Goal: Task Accomplishment & Management: Complete application form

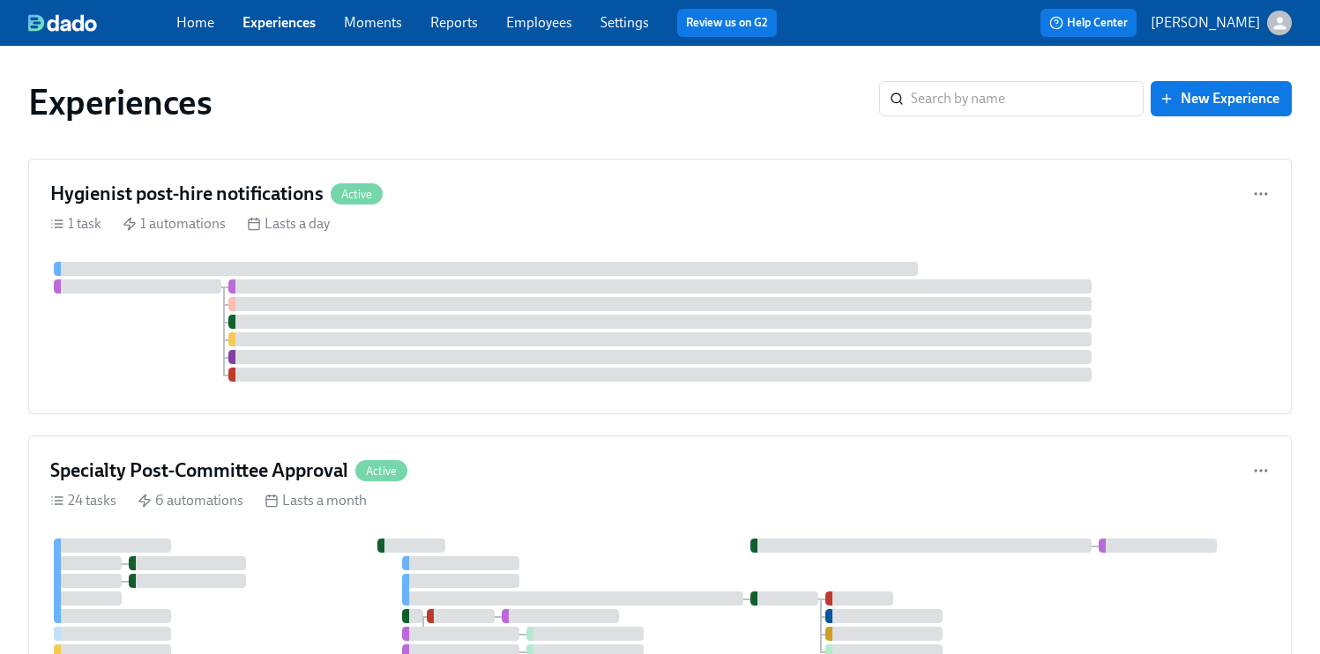
click at [284, 27] on link "Experiences" at bounding box center [278, 22] width 73 height 17
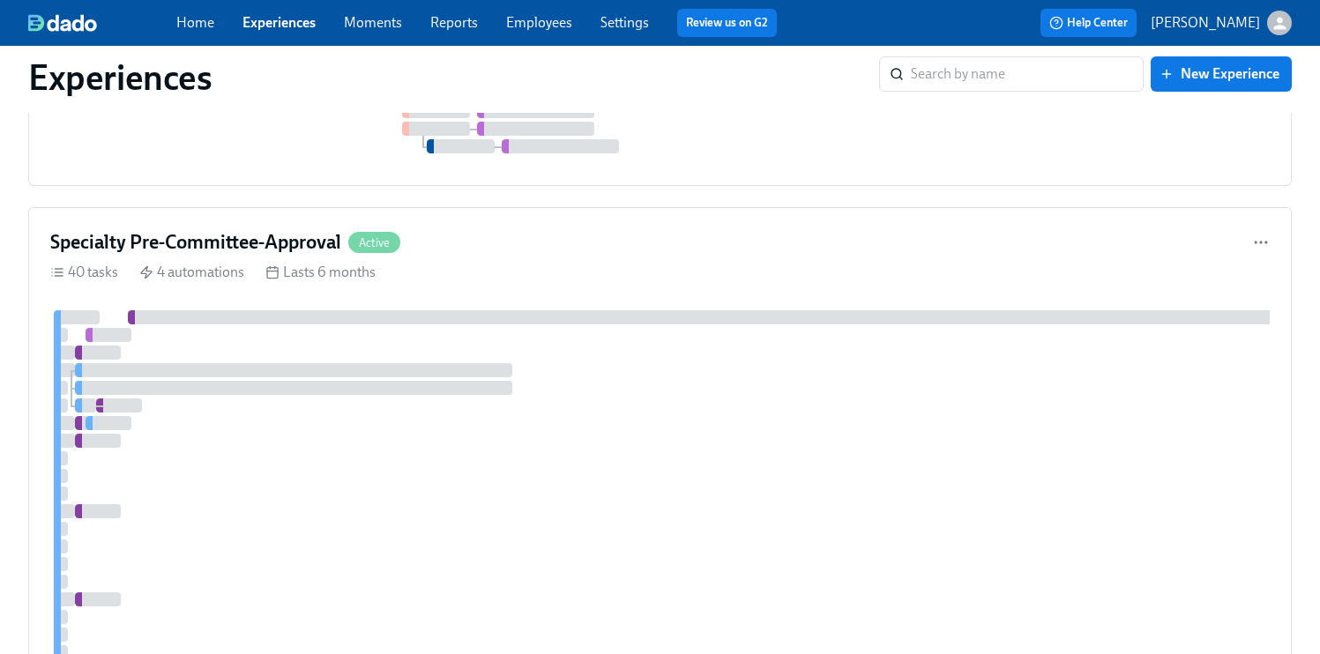
scroll to position [1273, 0]
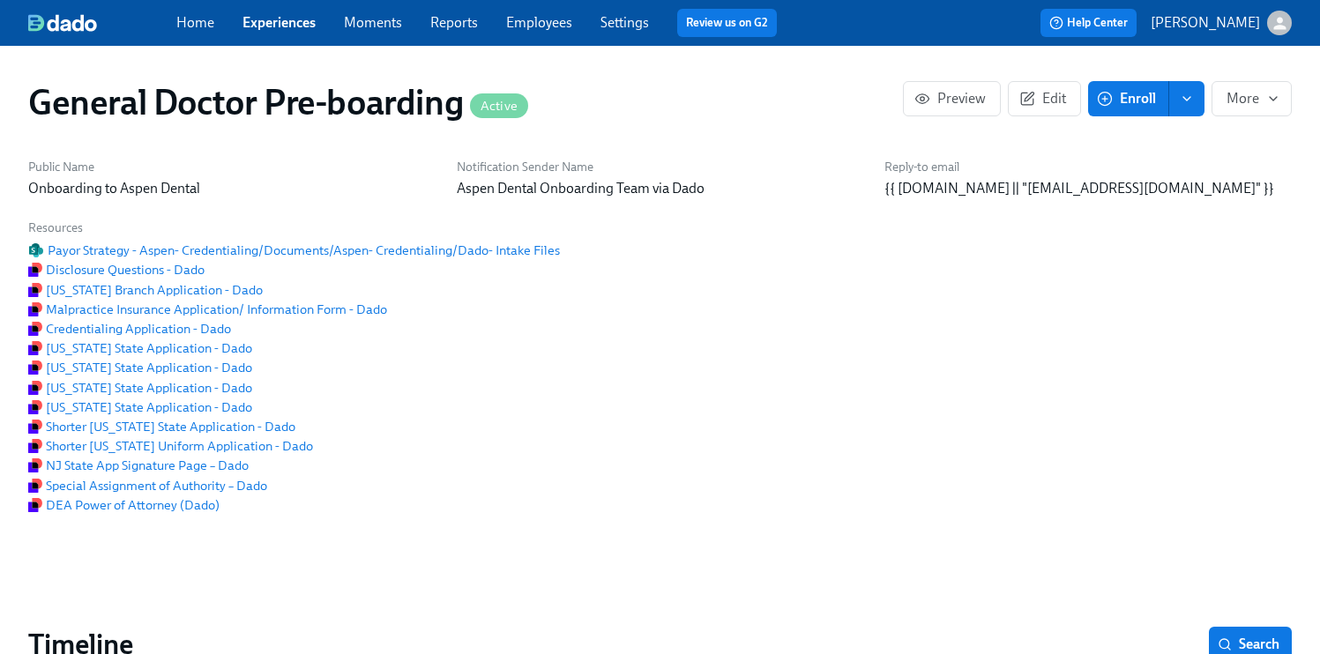
click at [1129, 107] on span "Enroll" at bounding box center [1128, 99] width 56 height 18
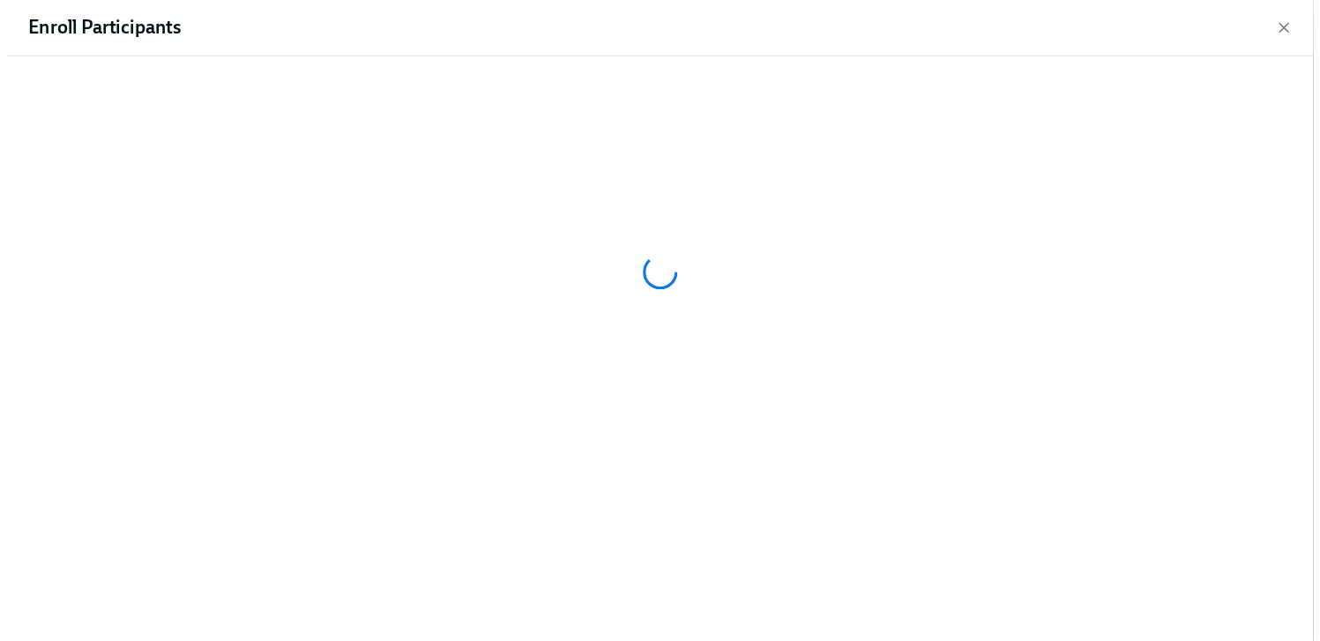
scroll to position [0, 41352]
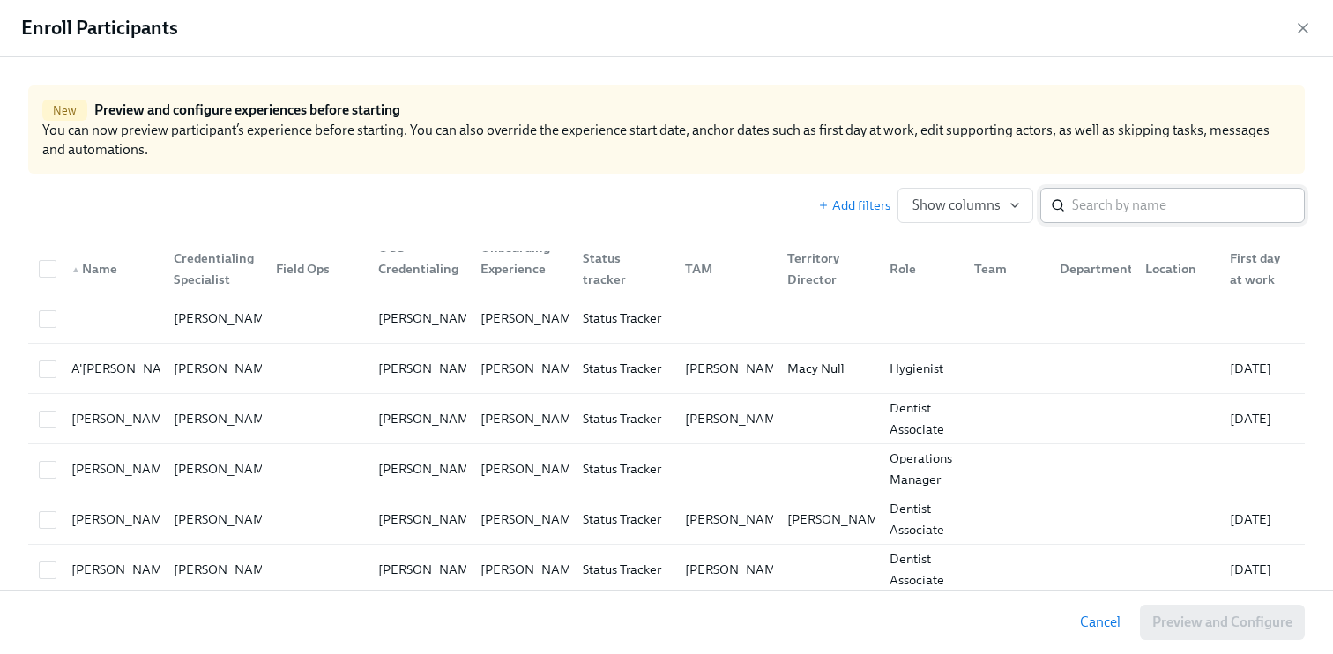
click at [1101, 194] on input "search" at bounding box center [1188, 205] width 233 height 35
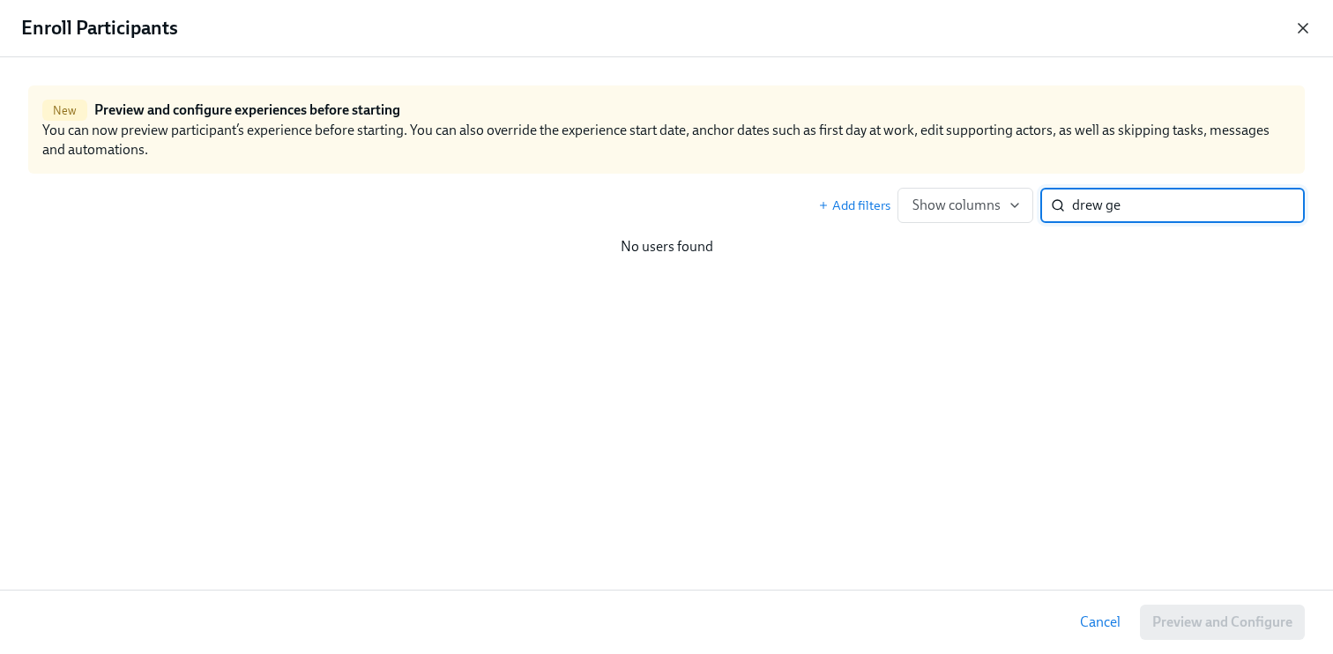
type input "drew ge"
click at [1299, 31] on icon "button" at bounding box center [1303, 28] width 9 height 9
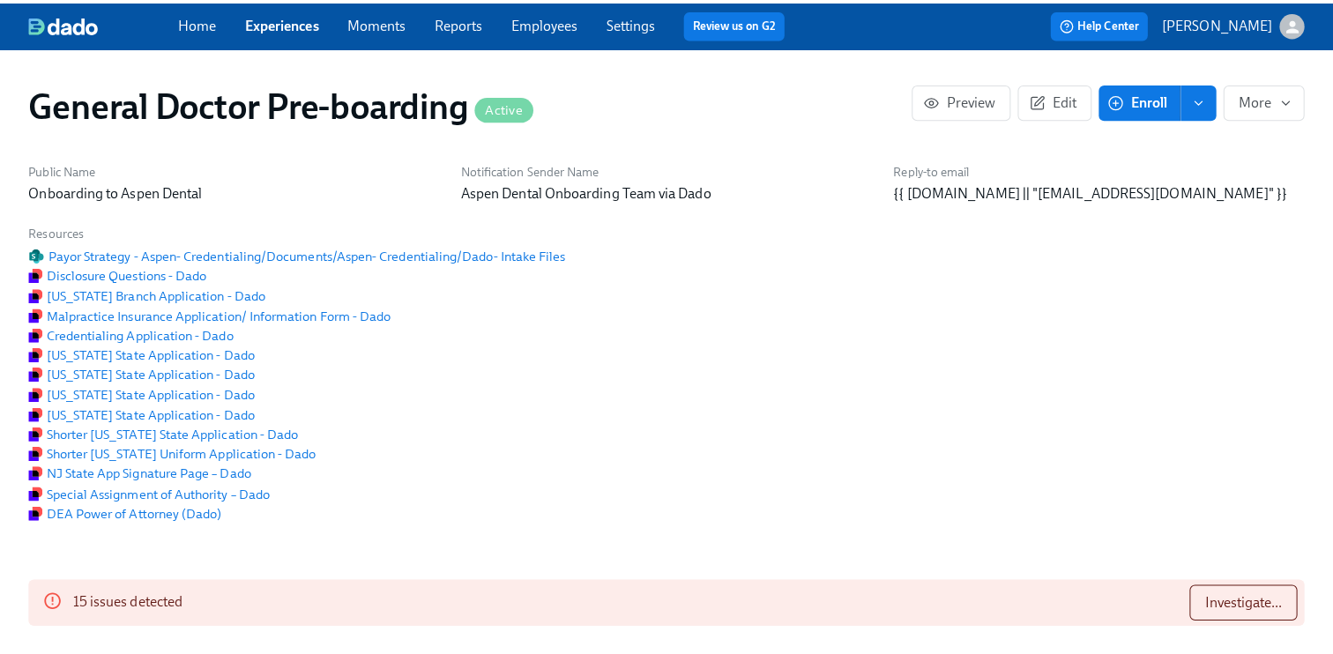
scroll to position [0, 41338]
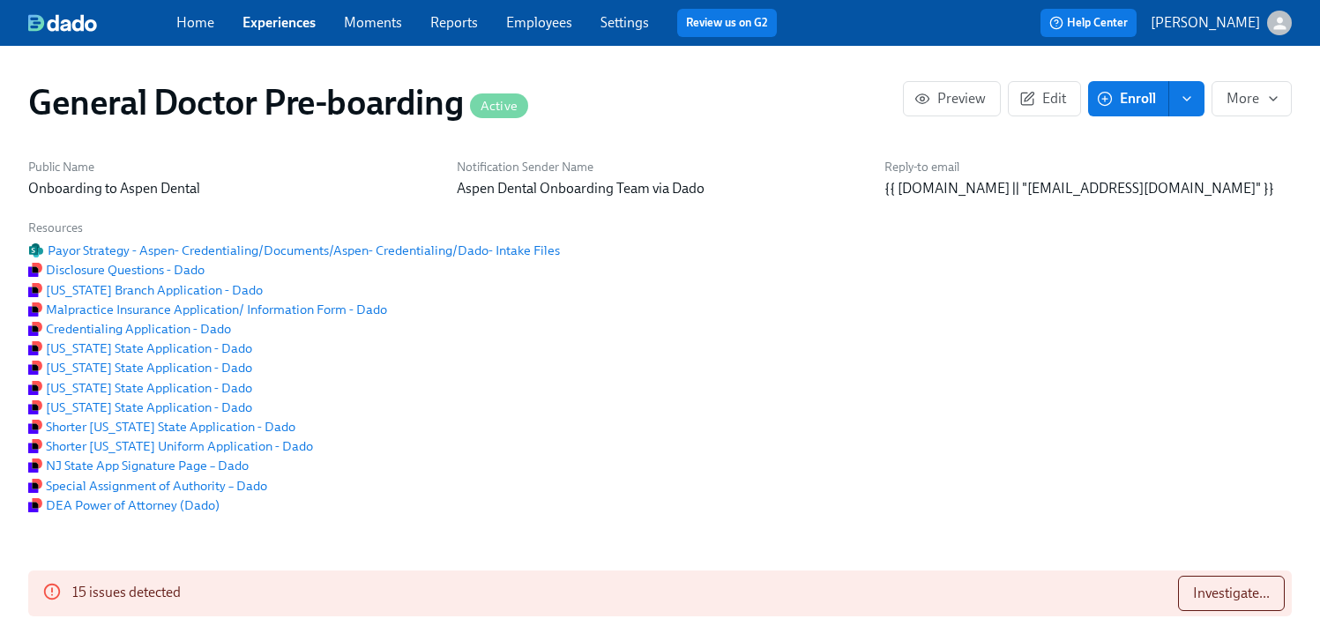
click at [547, 17] on link "Employees" at bounding box center [539, 22] width 66 height 17
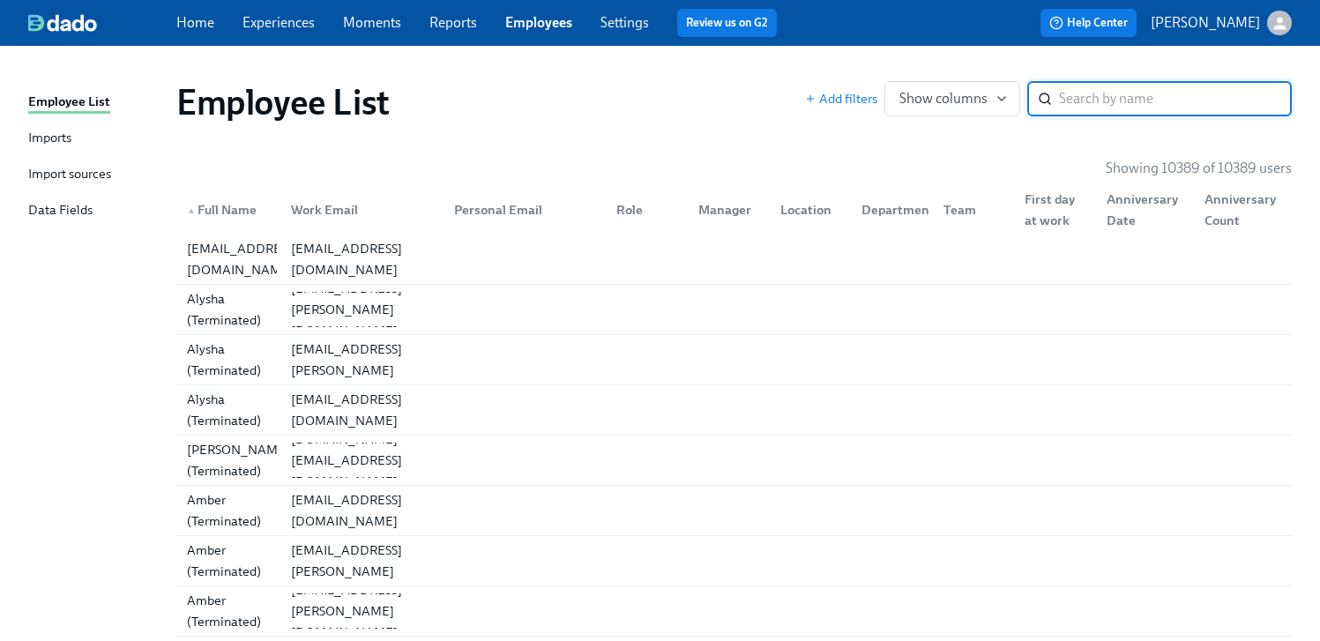
click at [1167, 104] on input "search" at bounding box center [1175, 98] width 233 height 35
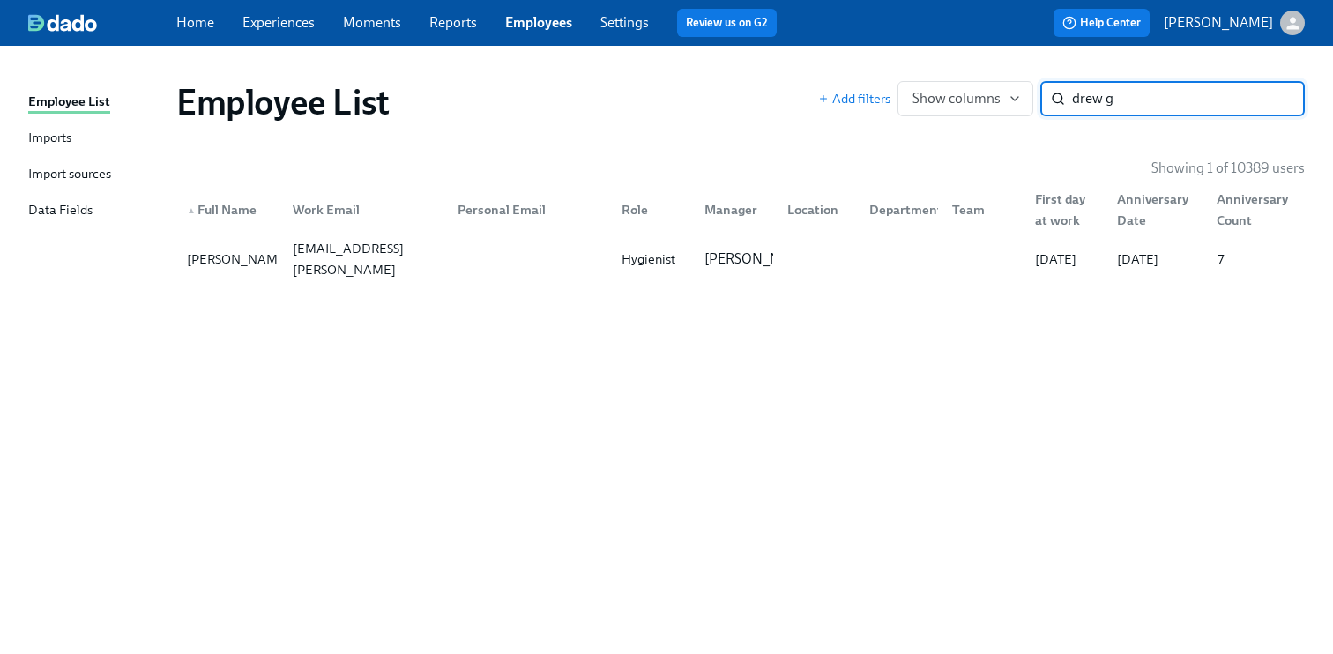
type input "drew g"
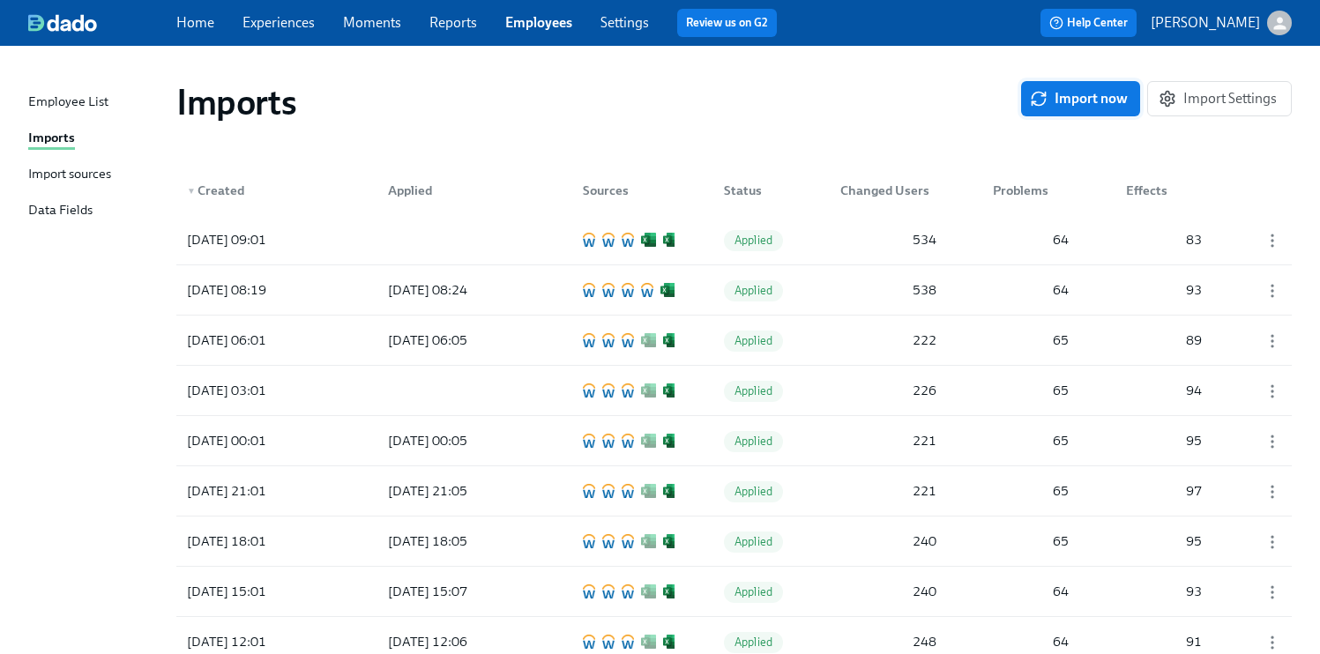
click at [1099, 101] on span "Import now" at bounding box center [1080, 99] width 94 height 18
click at [270, 219] on div "2025/09/05 10:15 Pending 535 63 84" at bounding box center [733, 239] width 1115 height 49
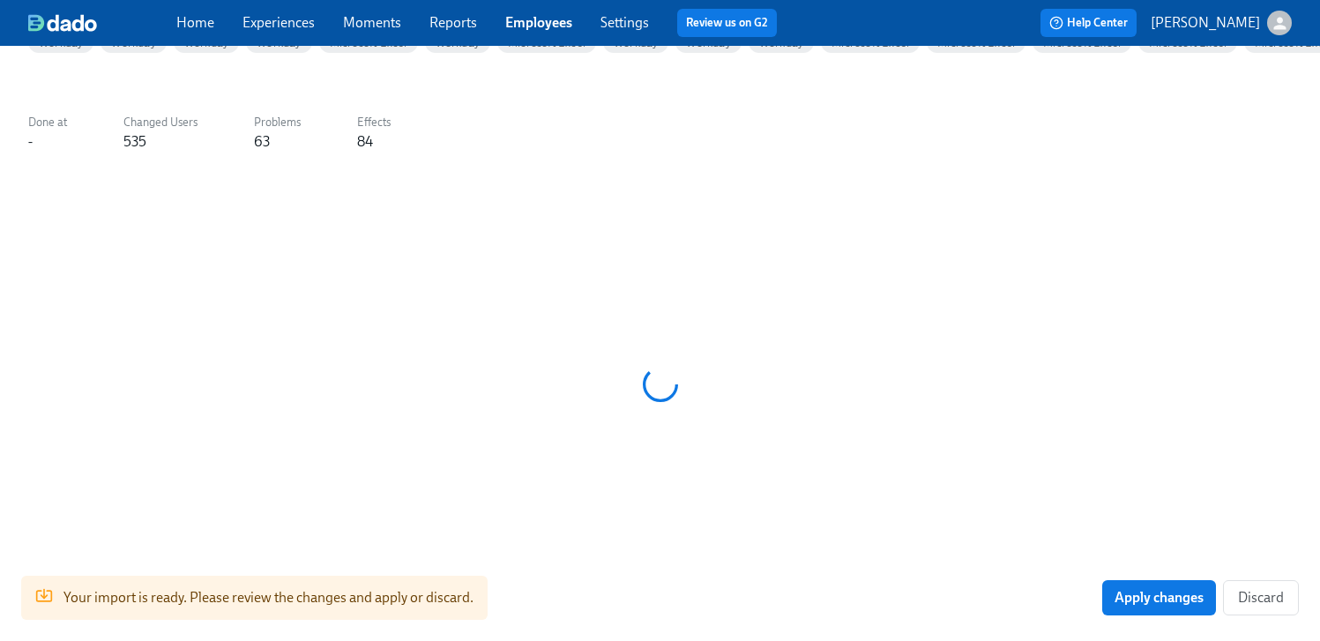
scroll to position [312, 0]
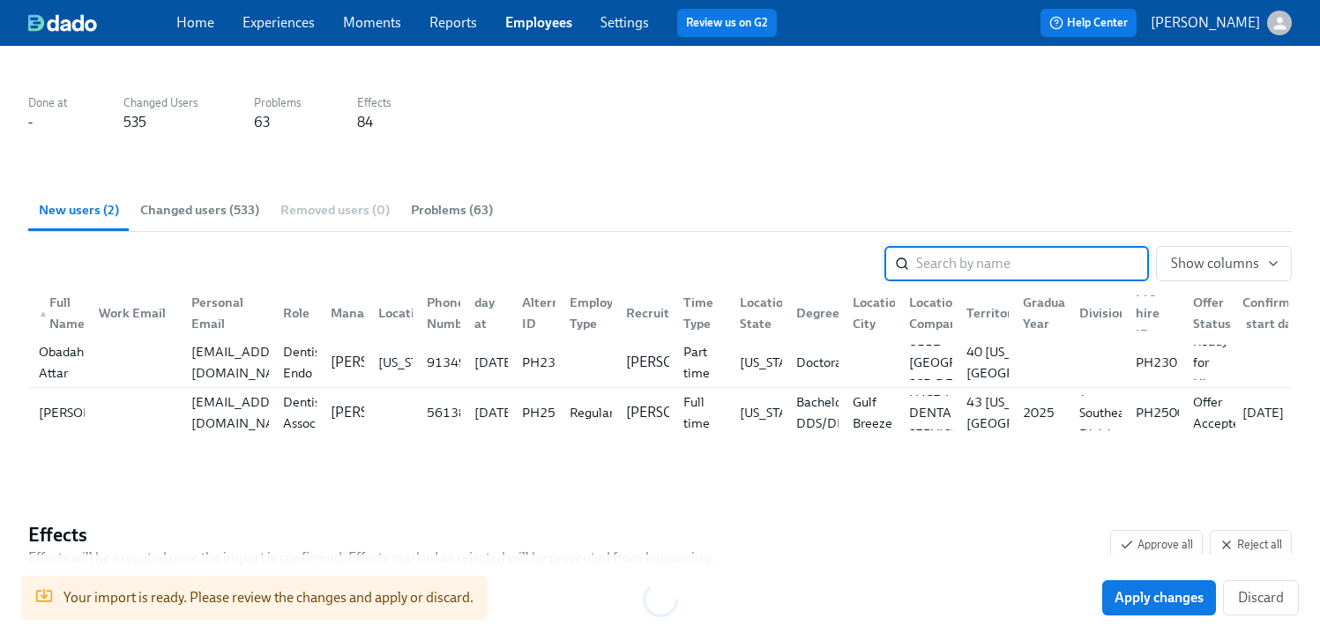
click at [190, 215] on span "Changed users (533)" at bounding box center [199, 210] width 119 height 20
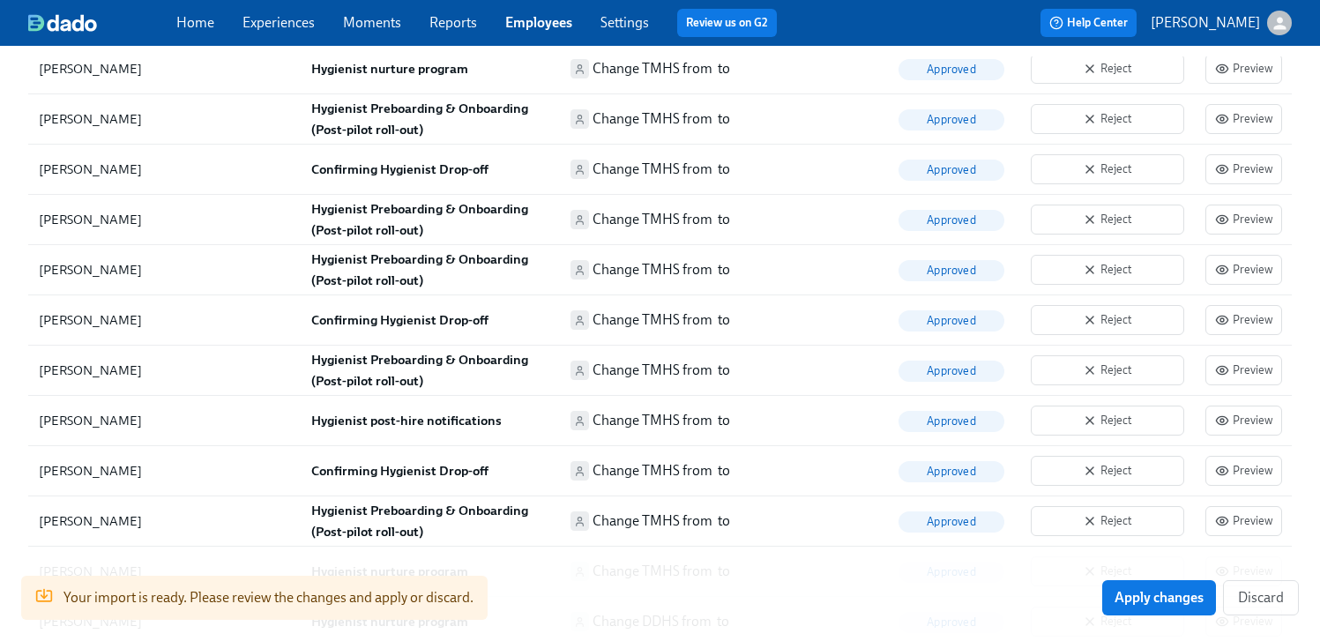
scroll to position [4128, 0]
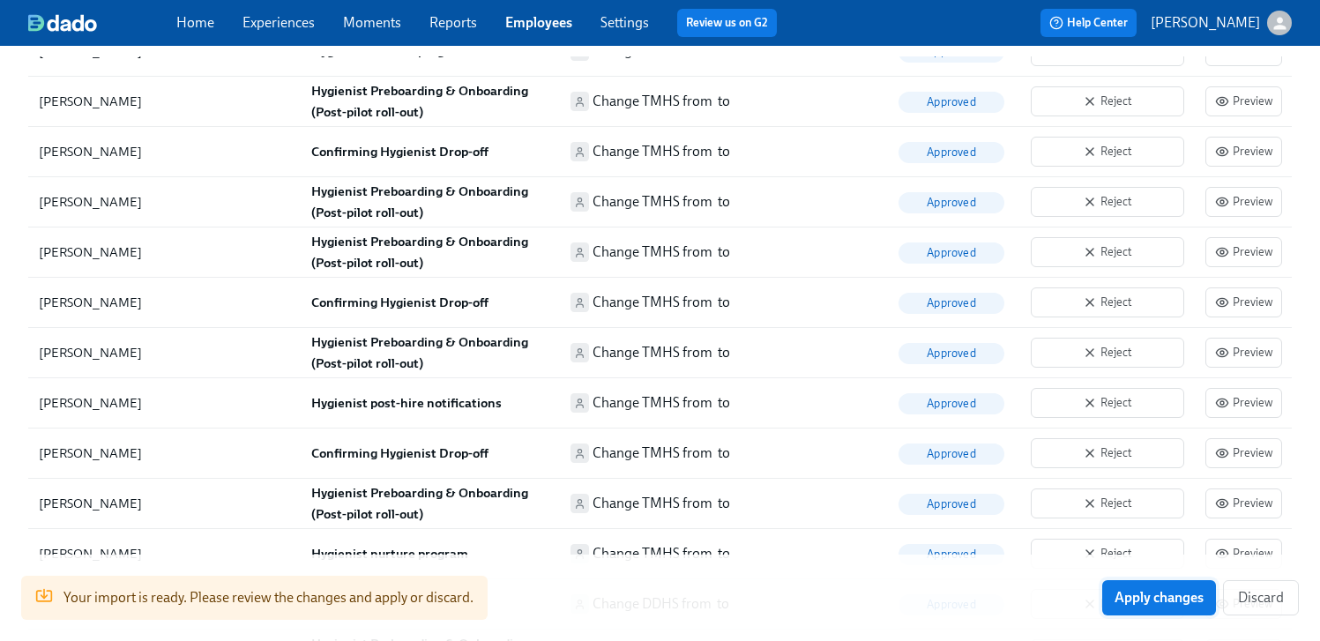
click at [1150, 599] on span "Apply changes" at bounding box center [1158, 598] width 89 height 18
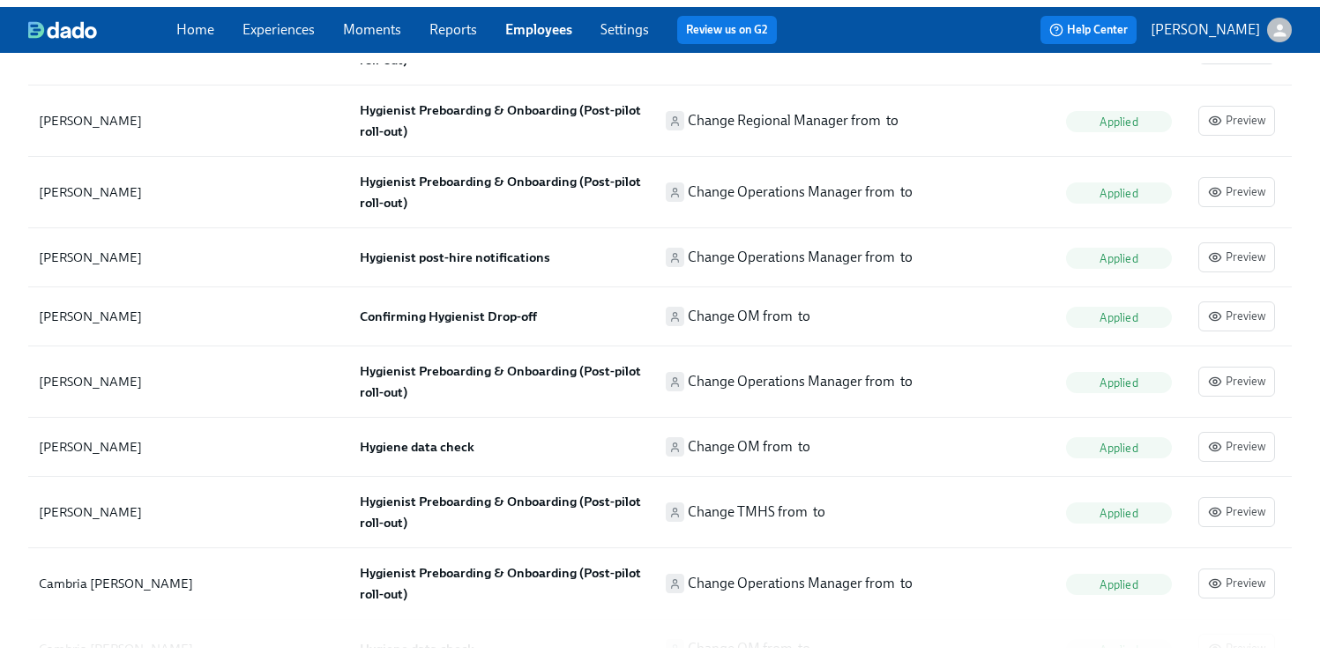
scroll to position [0, 0]
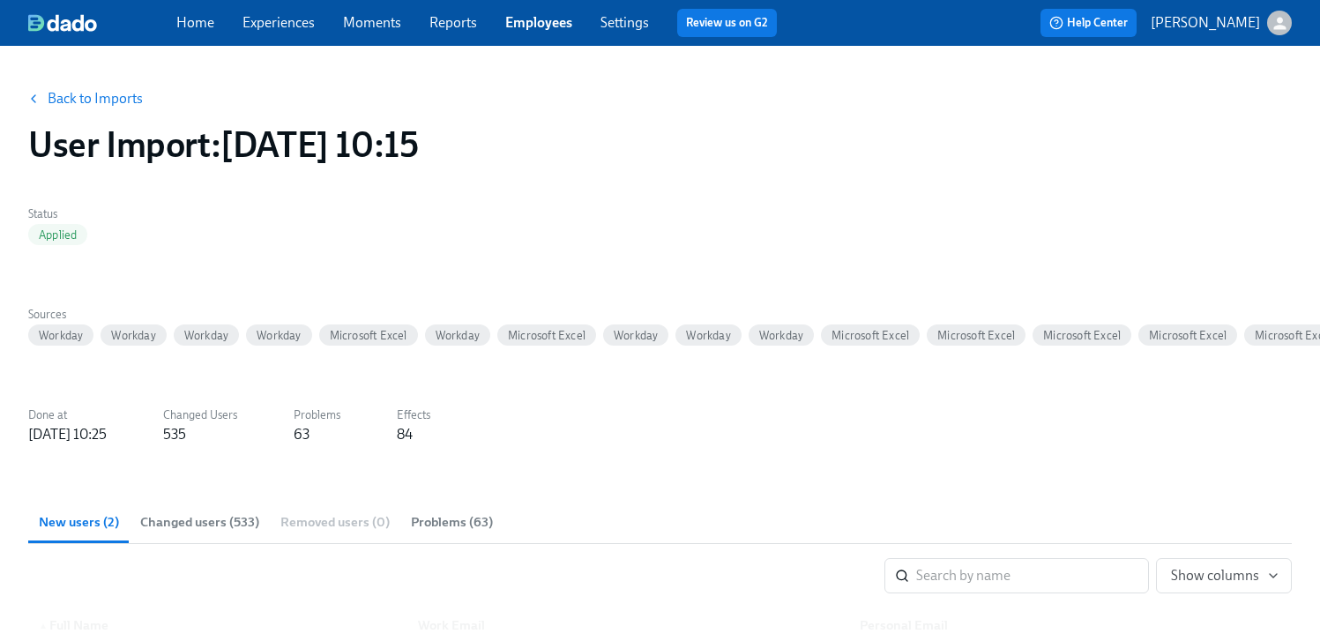
click at [270, 31] on span "Experiences" at bounding box center [278, 22] width 72 height 19
click at [530, 28] on link "Employees" at bounding box center [538, 22] width 67 height 17
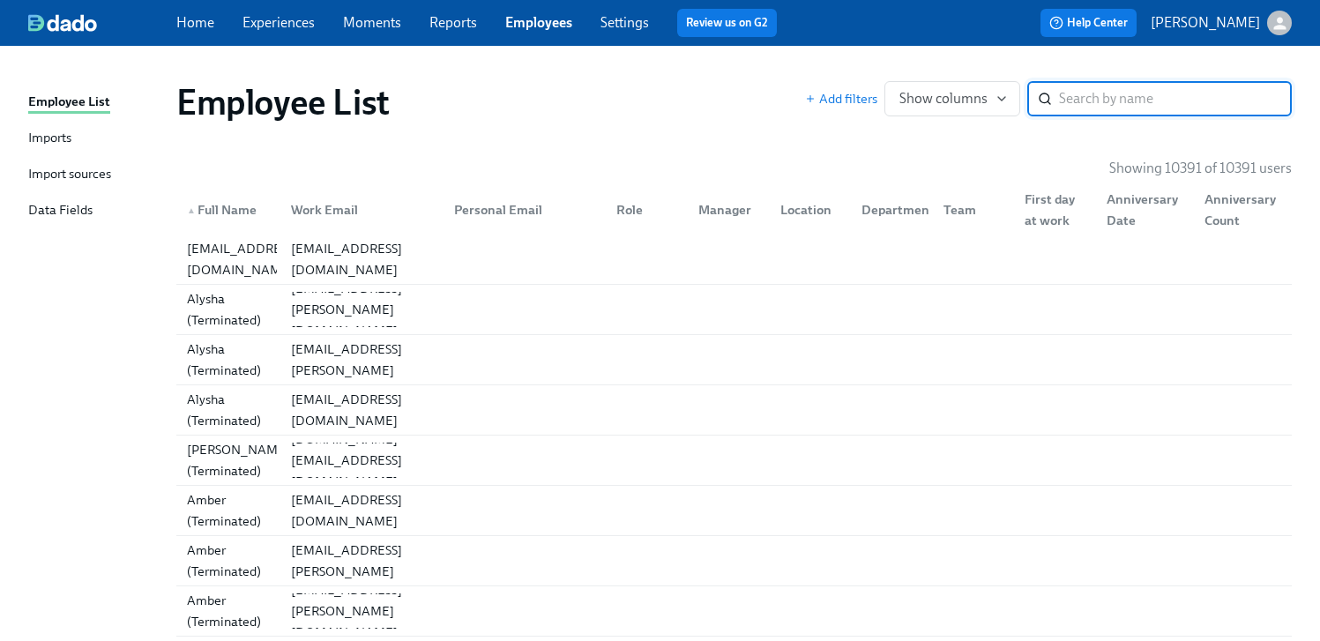
click at [278, 32] on span "Experiences" at bounding box center [278, 22] width 72 height 19
click at [270, 21] on link "Experiences" at bounding box center [278, 22] width 72 height 17
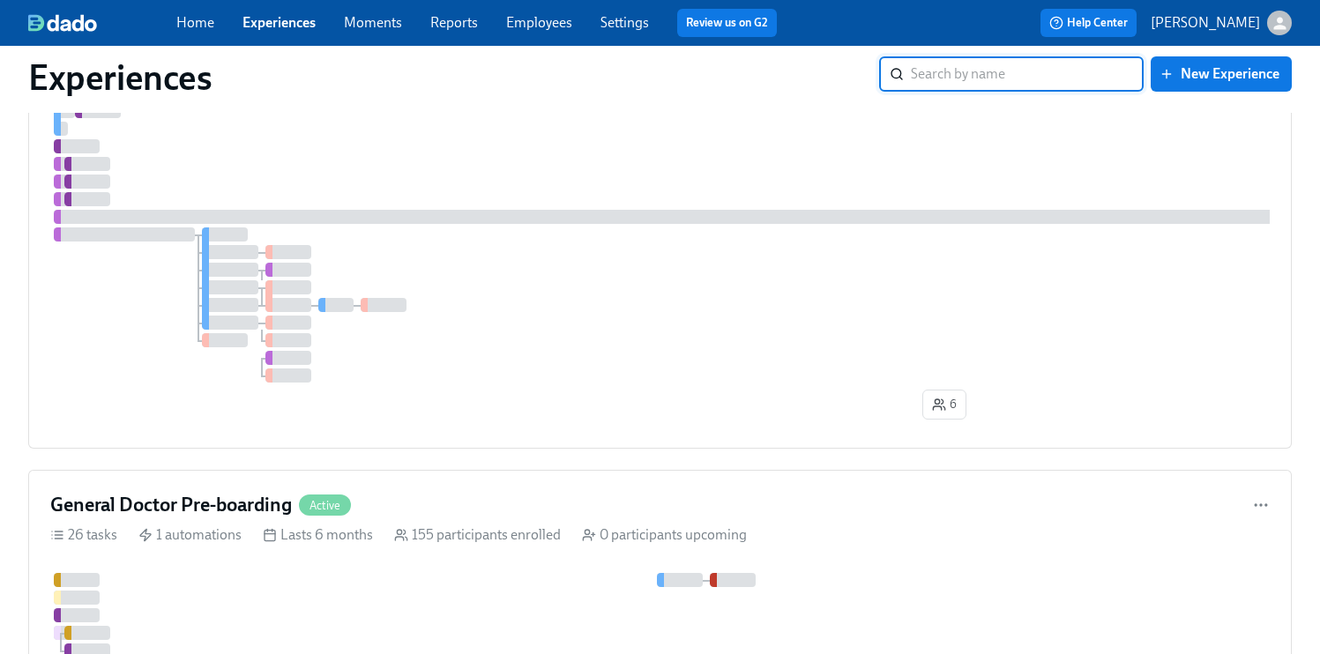
scroll to position [1211, 0]
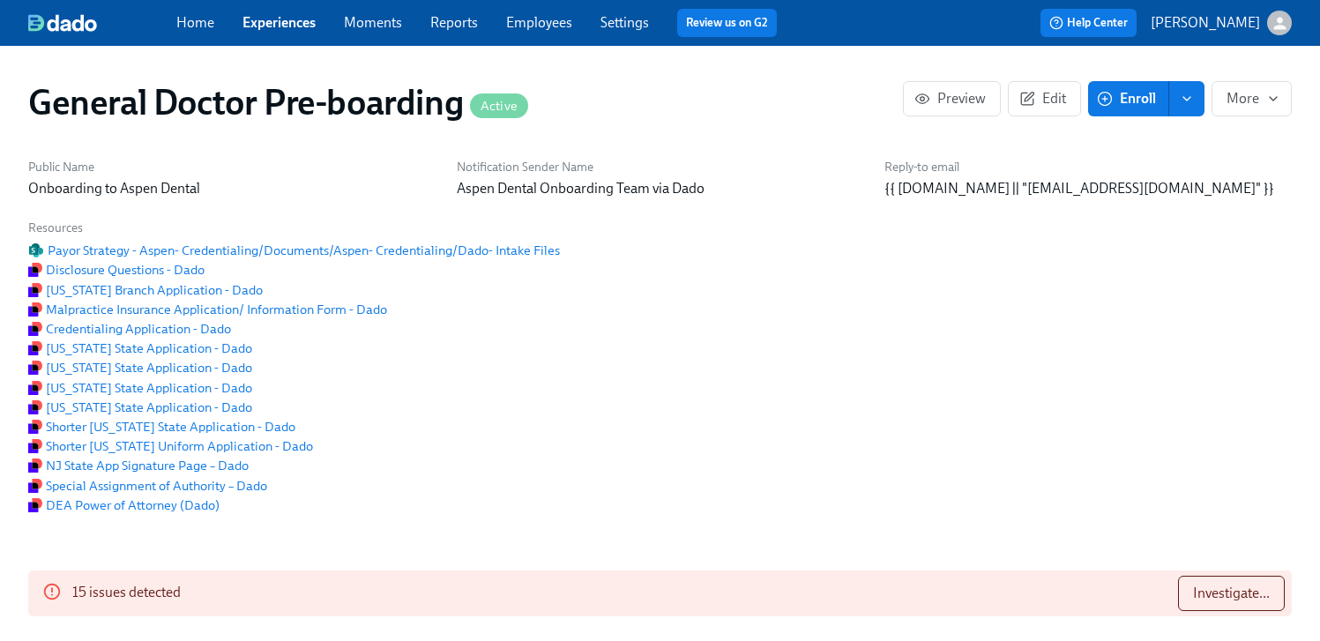
scroll to position [0, 3847]
click at [1136, 102] on span "Enroll" at bounding box center [1128, 99] width 56 height 18
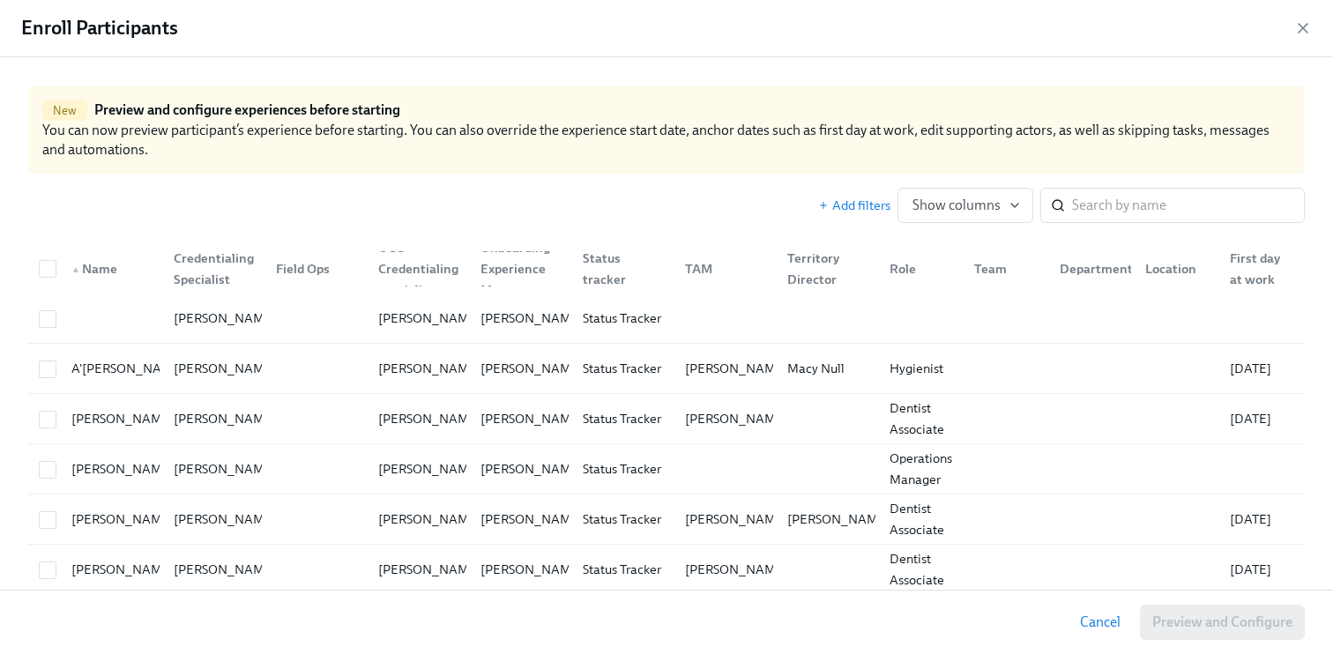
scroll to position [0, 41352]
click at [1093, 209] on input "search" at bounding box center [1188, 205] width 233 height 35
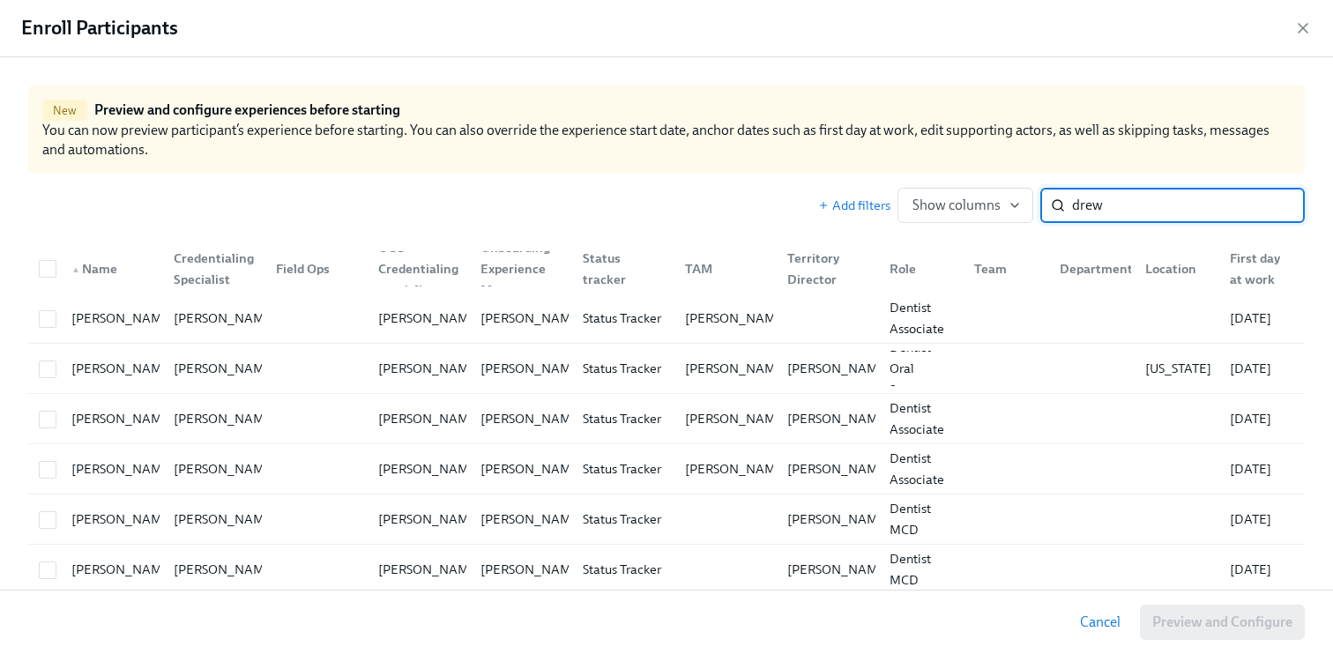
click at [1093, 209] on input "drew" at bounding box center [1188, 205] width 233 height 35
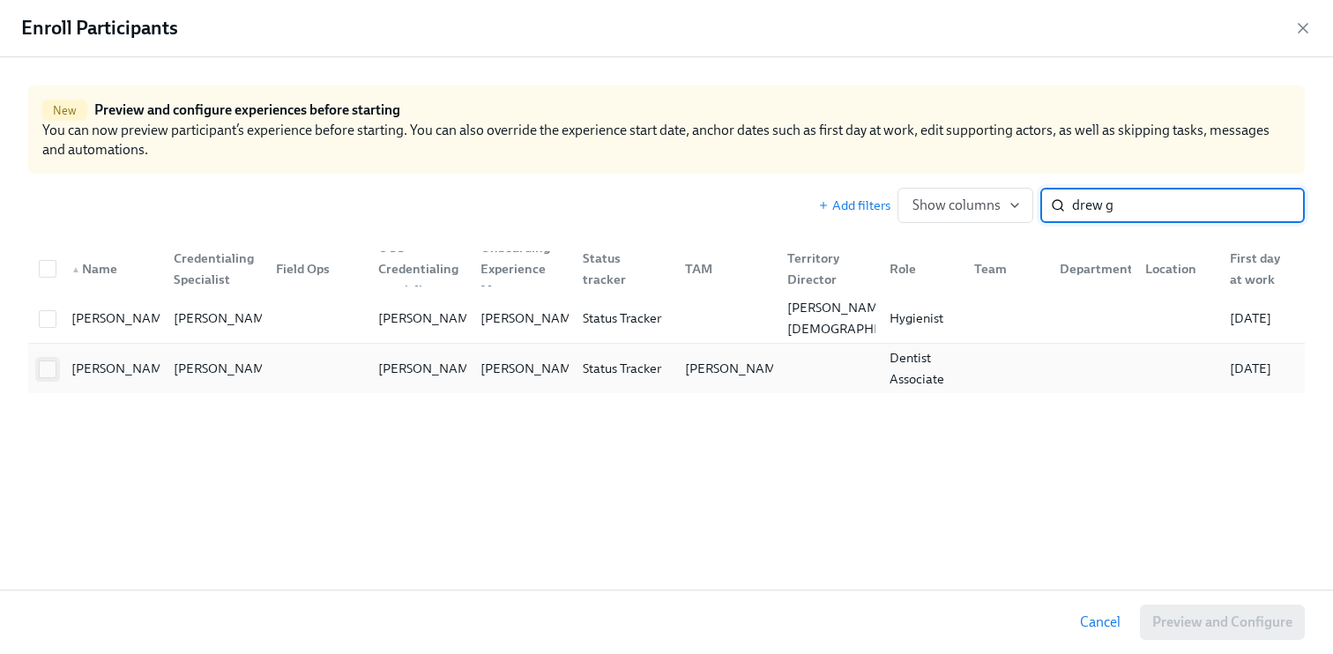
type input "drew g"
click at [51, 369] on input "checkbox" at bounding box center [48, 370] width 16 height 16
checkbox input "true"
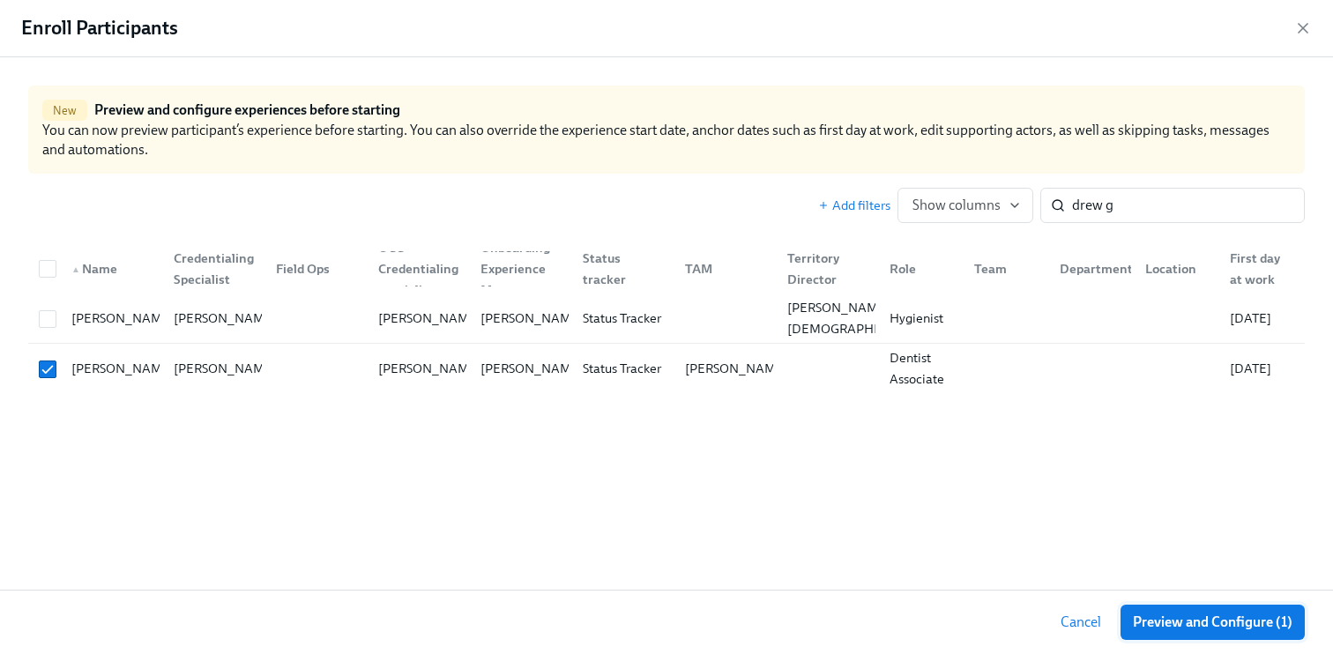
click at [1208, 615] on span "Preview and Configure (1)" at bounding box center [1213, 623] width 160 height 18
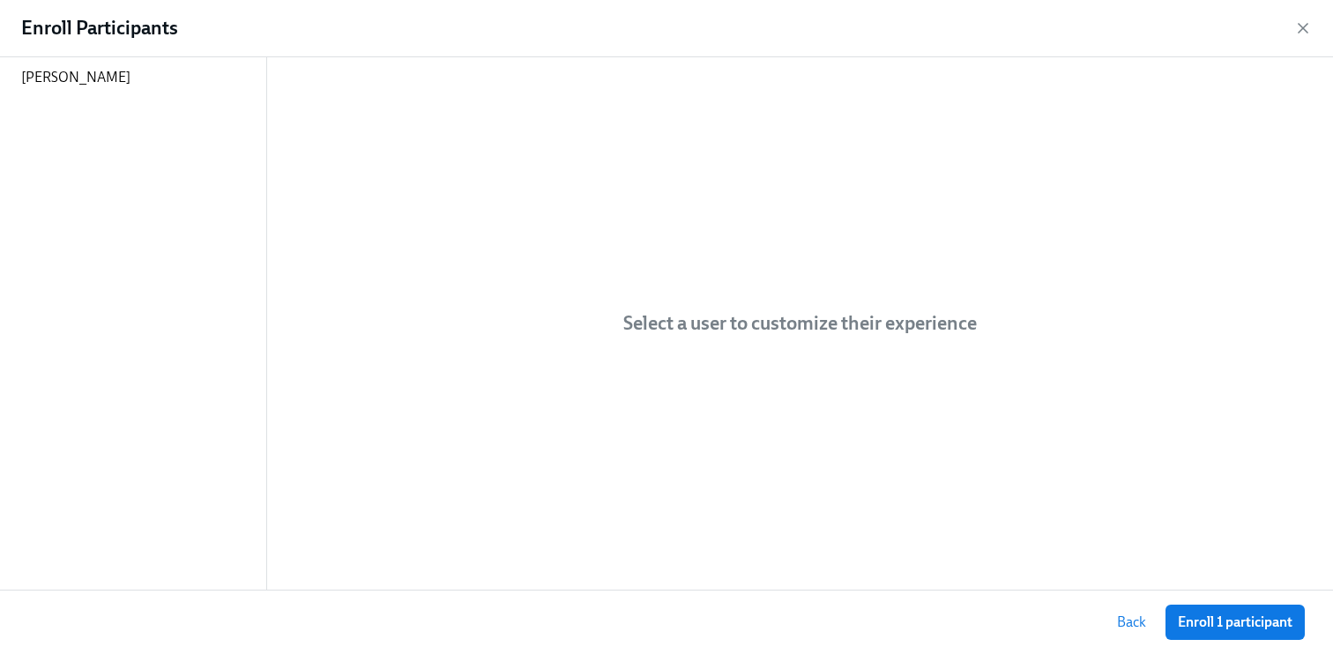
click at [1219, 622] on span "Enroll 1 participant" at bounding box center [1235, 623] width 115 height 18
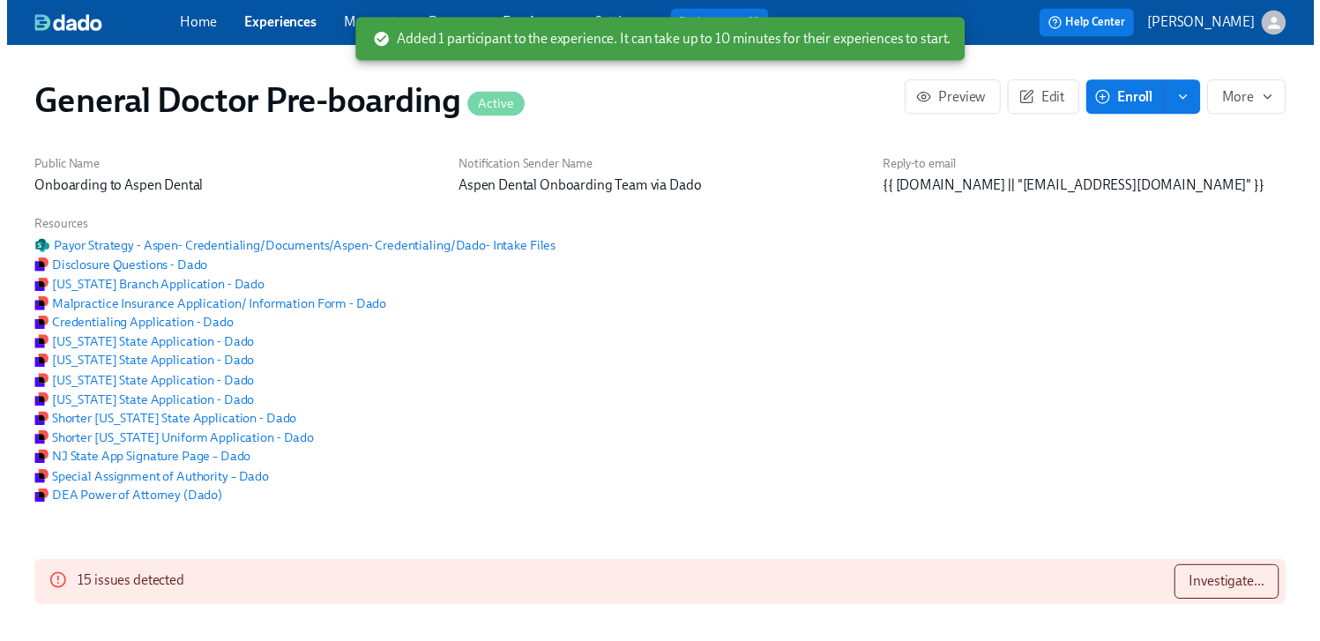
scroll to position [0, 41625]
